Goal: Task Accomplishment & Management: Manage account settings

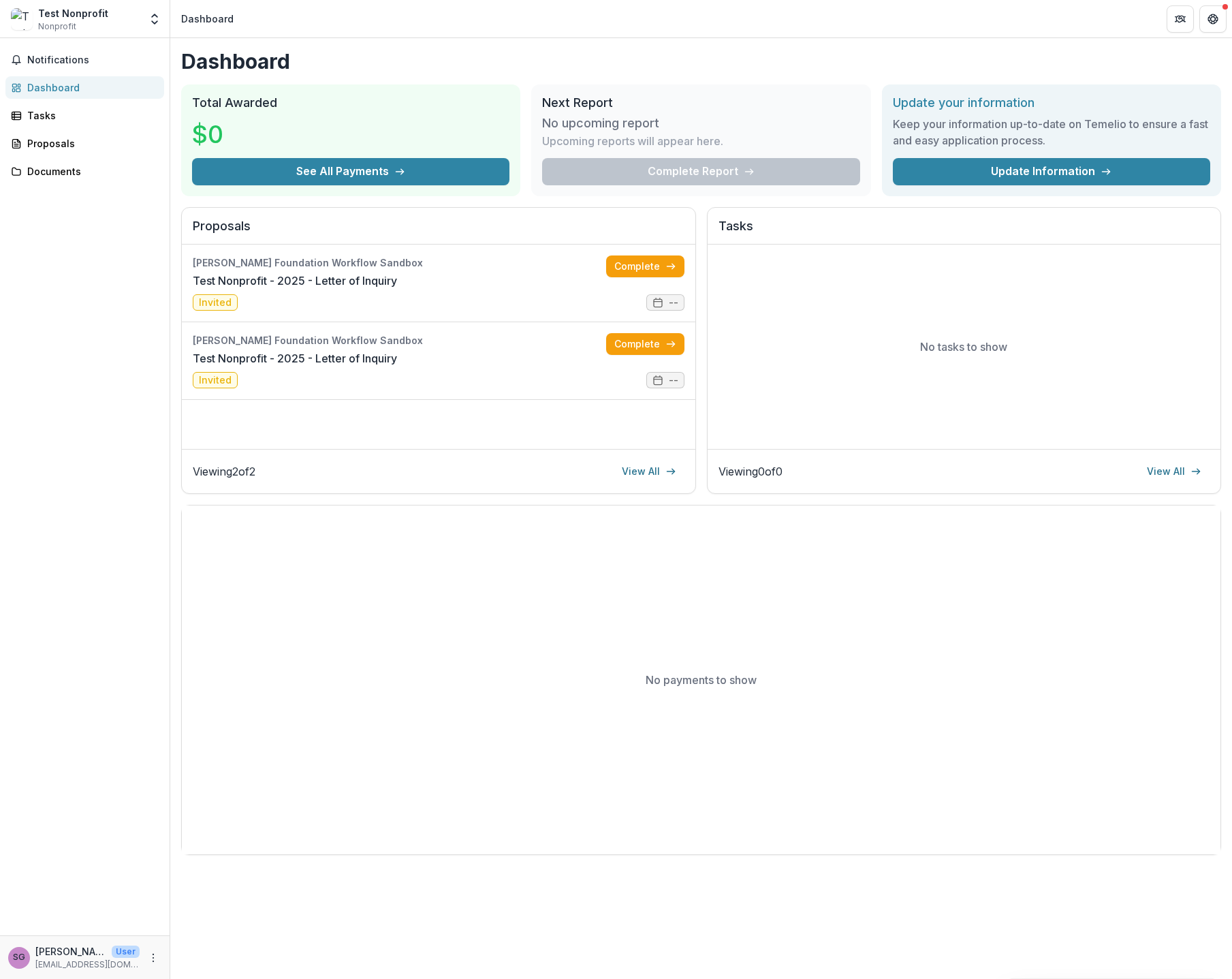
click at [679, 16] on header "Dashboard" at bounding box center [701, 19] width 1062 height 37
click at [148, 19] on icon "Open entity switcher" at bounding box center [154, 19] width 13 height 13
click at [131, 889] on div "Notifications Dashboard Tasks Proposals Documents" at bounding box center [84, 486] width 169 height 897
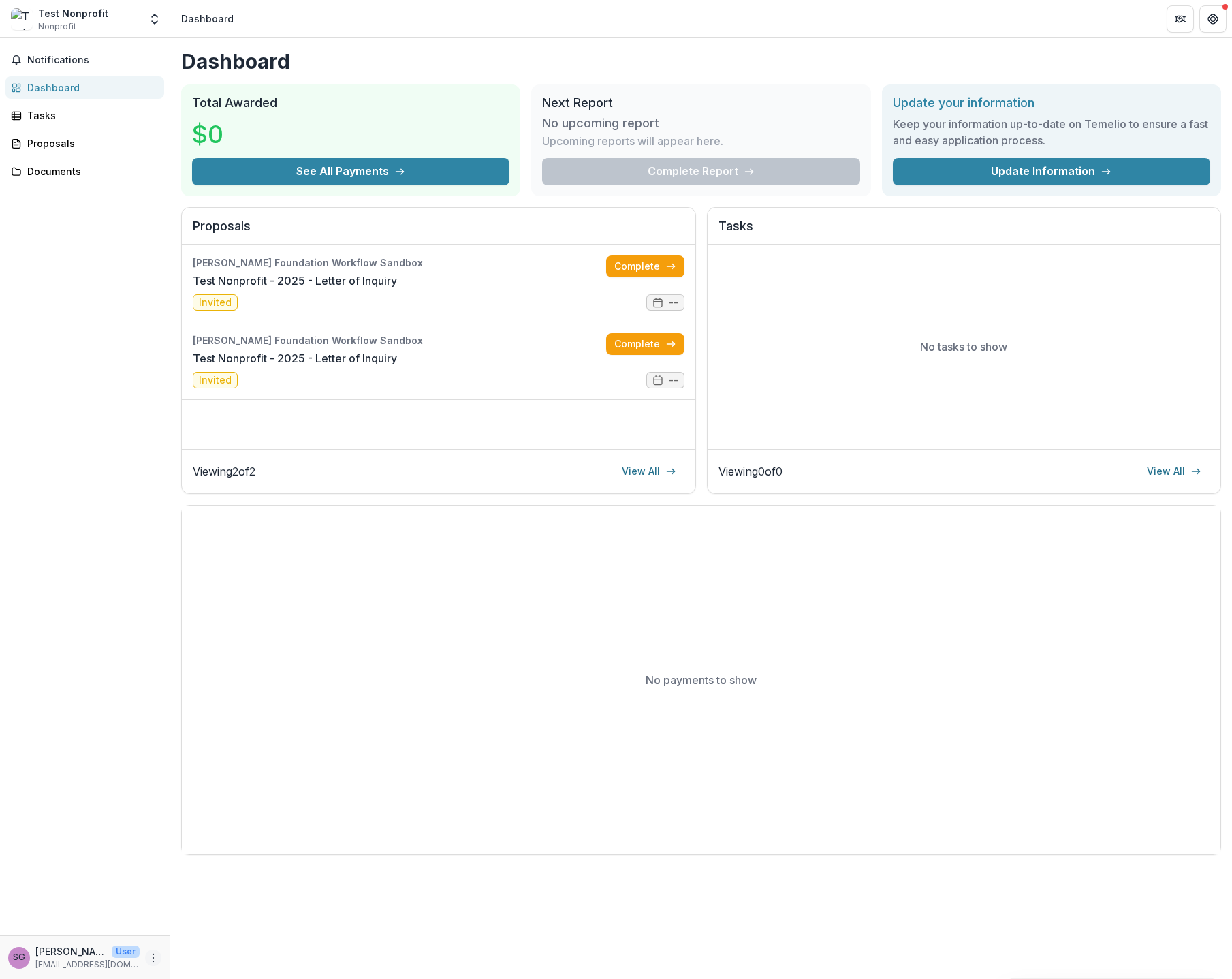
click at [151, 953] on icon "More" at bounding box center [153, 957] width 11 height 11
click at [197, 948] on button "Logout" at bounding box center [242, 951] width 145 height 22
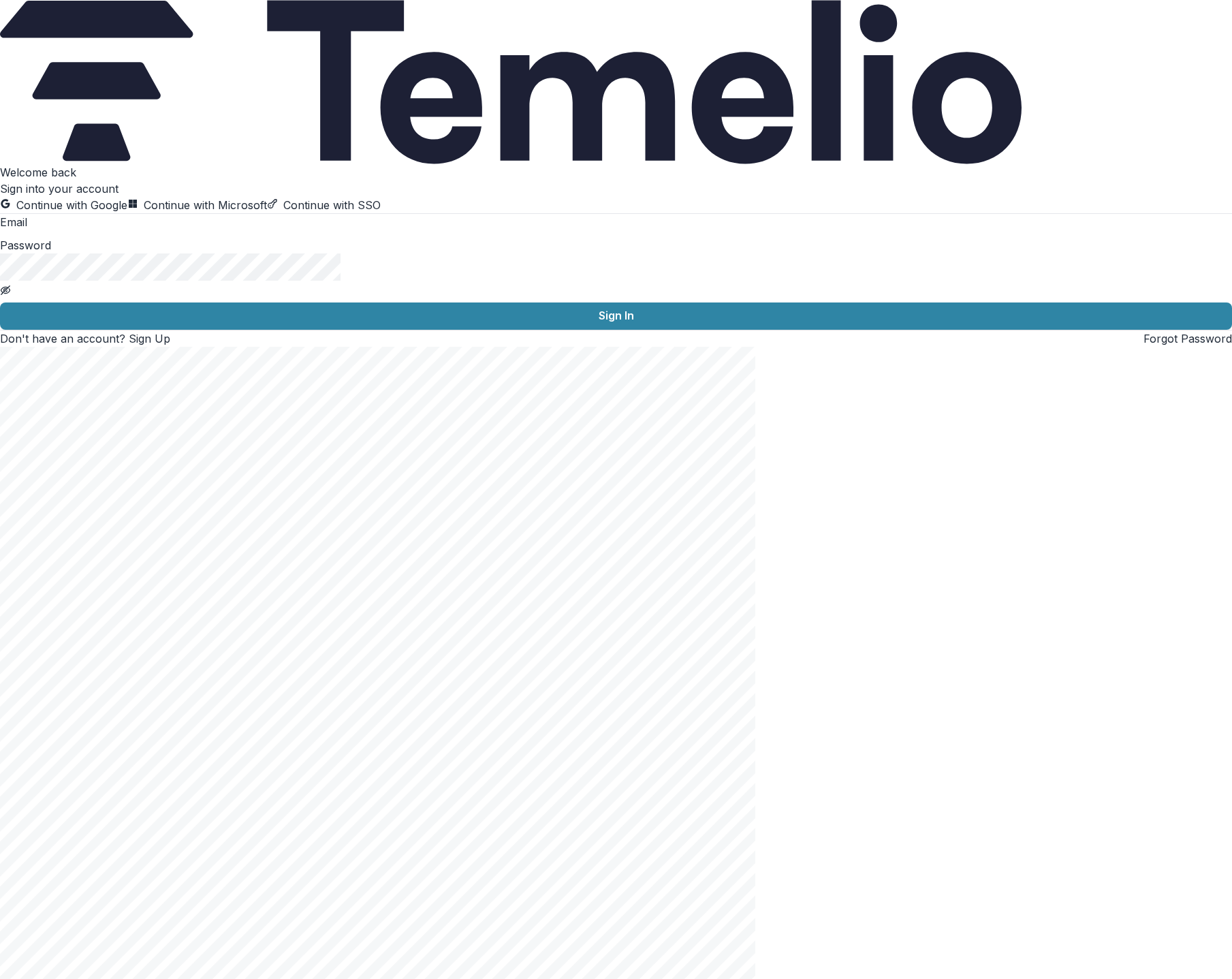
click at [136, 232] on input at bounding box center [82, 224] width 109 height 16
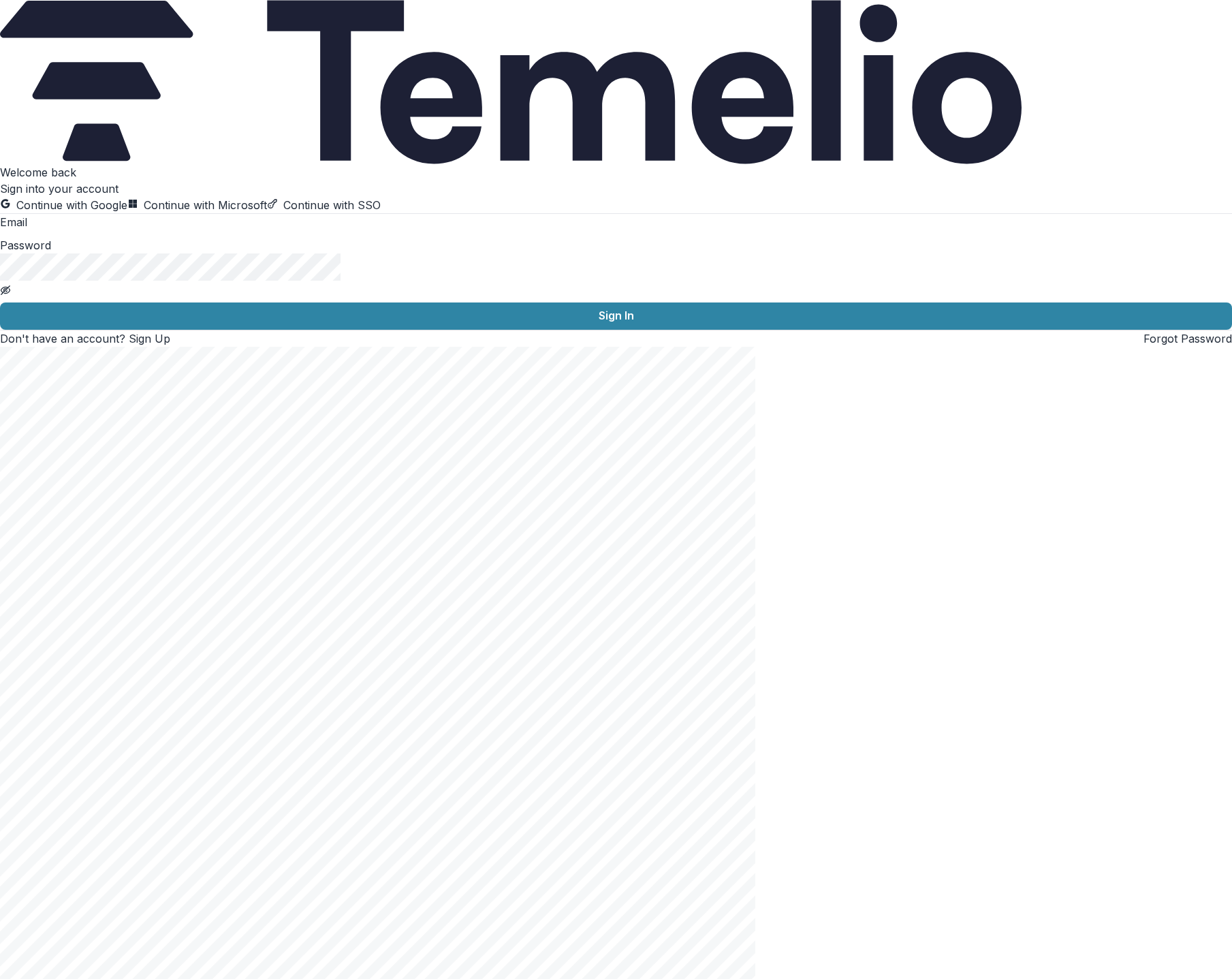
click at [136, 232] on input at bounding box center [82, 224] width 109 height 16
type input "**********"
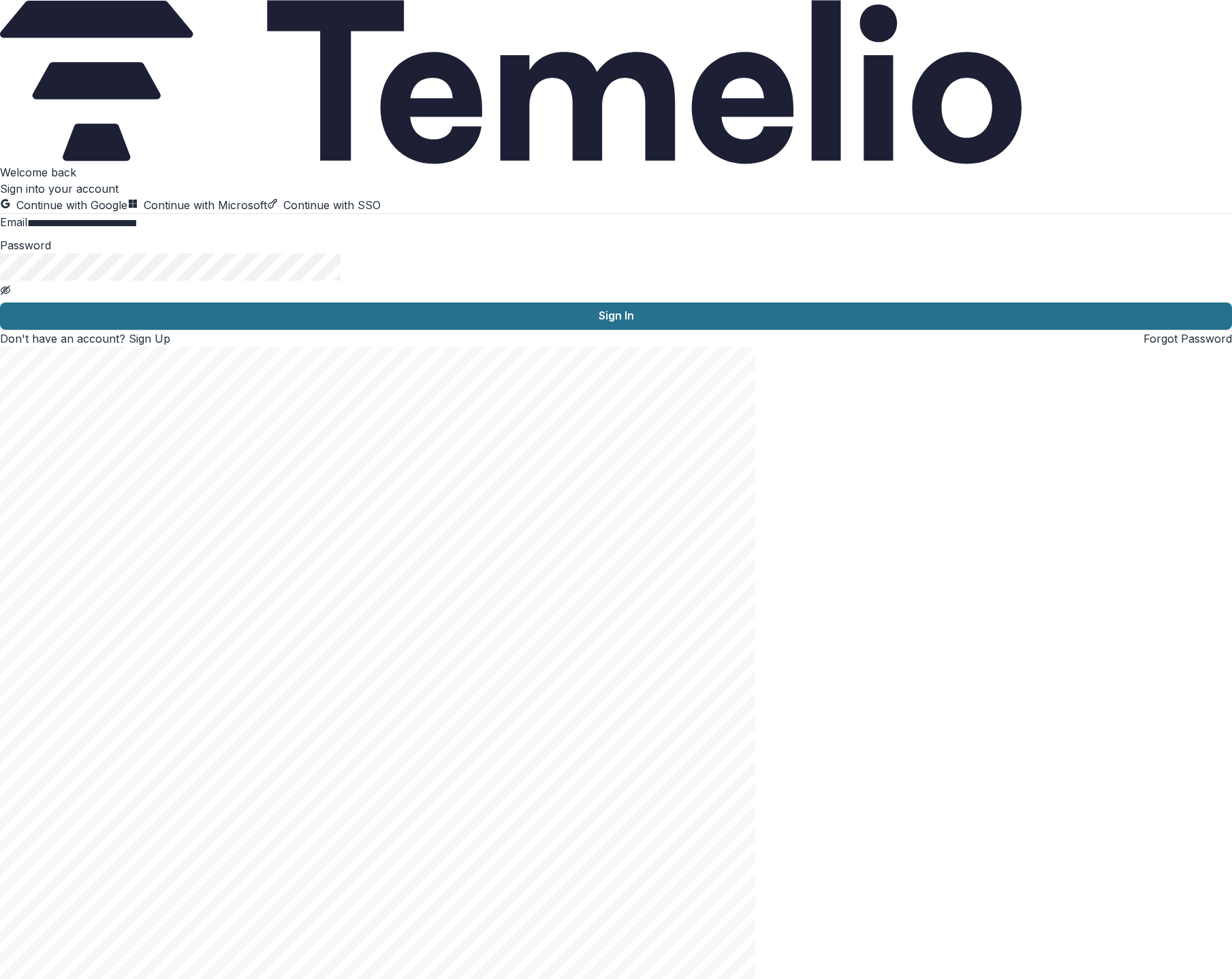
click at [142, 330] on button "Sign In" at bounding box center [616, 316] width 1232 height 28
